Goal: Task Accomplishment & Management: Manage account settings

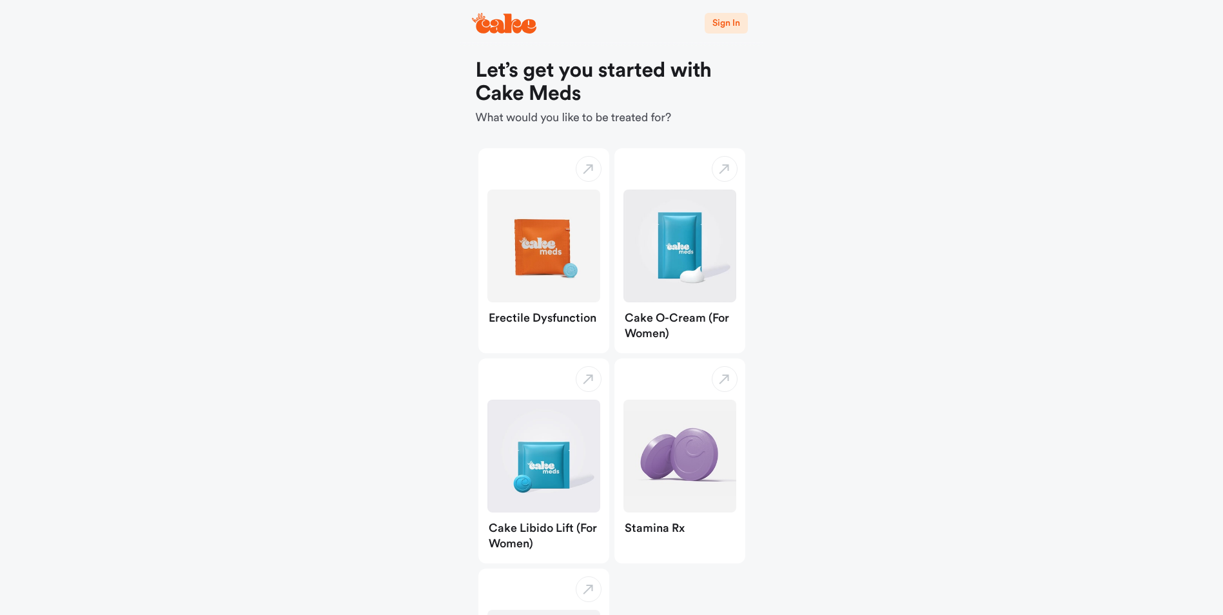
click at [726, 20] on span "Sign In" at bounding box center [726, 23] width 27 height 9
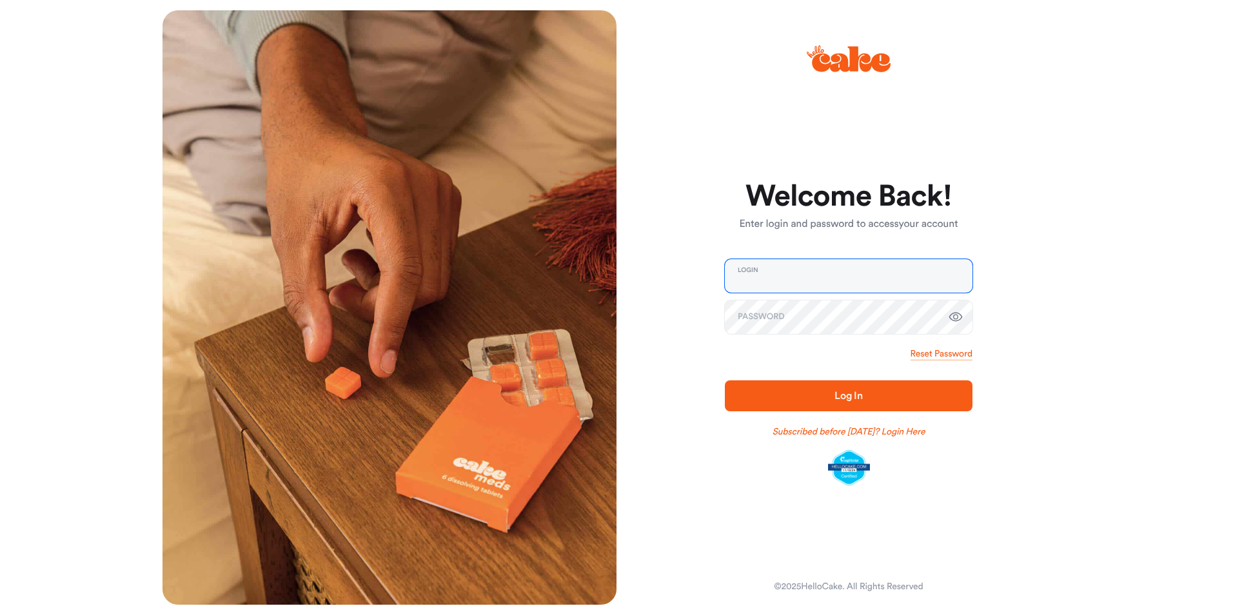
type input "**********"
click at [863, 401] on span "Log In" at bounding box center [849, 396] width 28 height 10
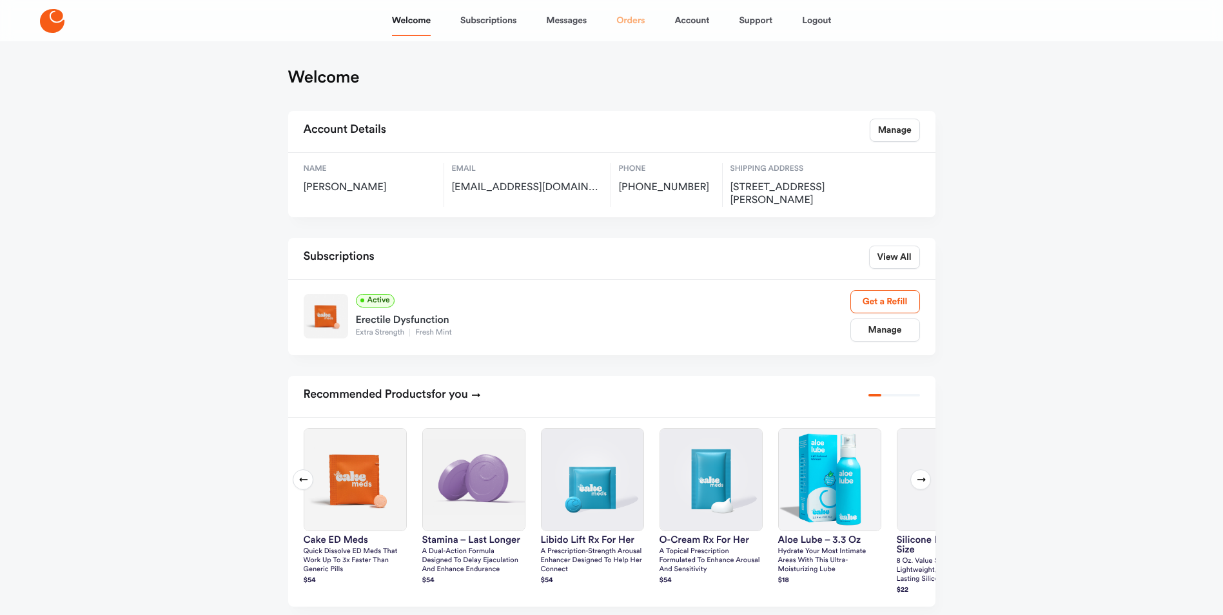
click at [629, 20] on link "Orders" at bounding box center [631, 20] width 28 height 31
